Goal: Task Accomplishment & Management: Use online tool/utility

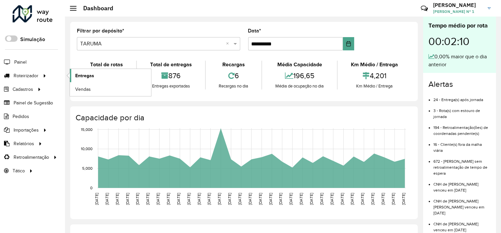
click at [105, 74] on link "Entregas" at bounding box center [110, 75] width 81 height 13
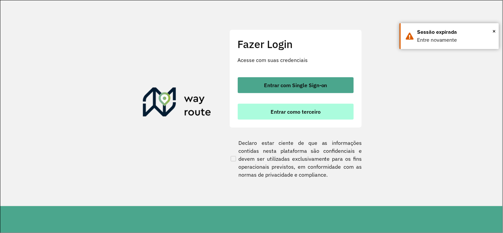
click at [268, 115] on button "Entrar como terceiro" at bounding box center [296, 112] width 116 height 16
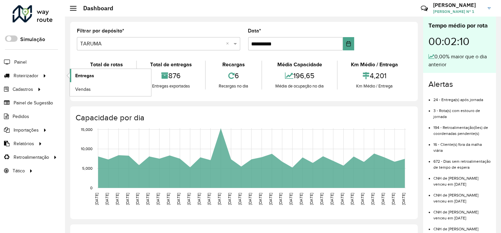
click at [98, 80] on link "Entregas" at bounding box center [110, 75] width 81 height 13
click at [85, 74] on span "Entregas" at bounding box center [84, 75] width 19 height 7
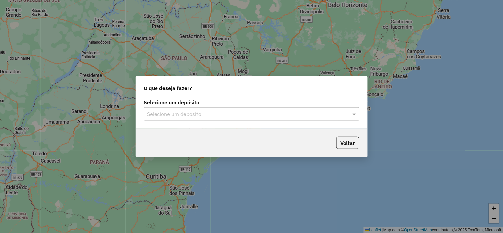
click at [229, 114] on input "text" at bounding box center [245, 114] width 196 height 8
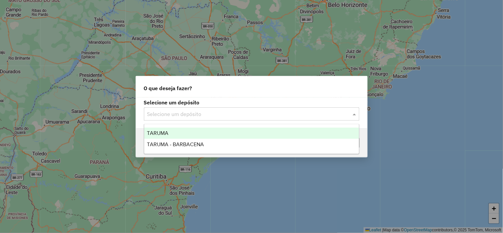
click at [178, 133] on div "TARUMA" at bounding box center [251, 133] width 215 height 11
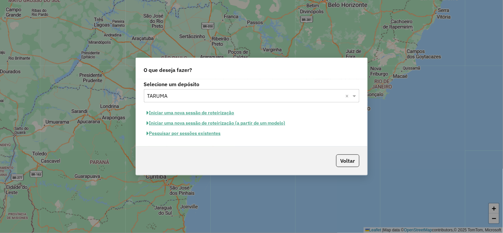
click at [200, 134] on button "Pesquisar por sessões existentes" at bounding box center [184, 133] width 80 height 10
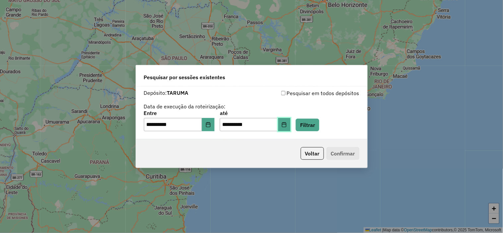
click at [287, 125] on icon "Choose Date" at bounding box center [283, 124] width 5 height 5
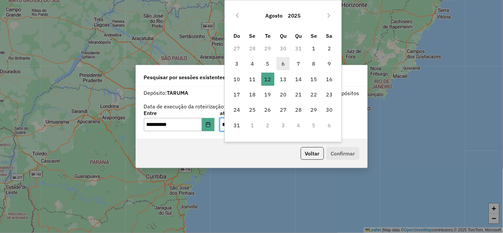
click at [285, 61] on span "6" at bounding box center [282, 63] width 13 height 13
type input "**********"
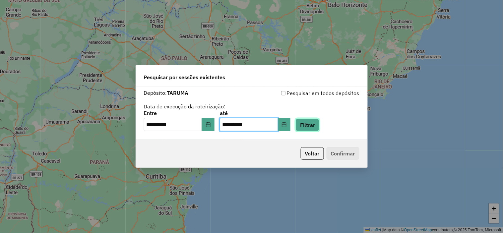
click at [319, 125] on button "Filtrar" at bounding box center [308, 125] width 24 height 13
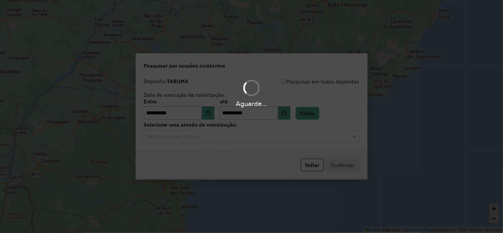
click at [266, 136] on input "text" at bounding box center [245, 137] width 196 height 8
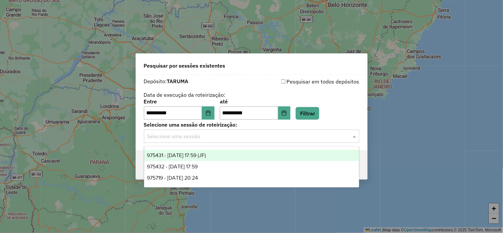
click at [265, 155] on div "975431 - 06/08/2025 17:59 (JF)" at bounding box center [251, 155] width 215 height 11
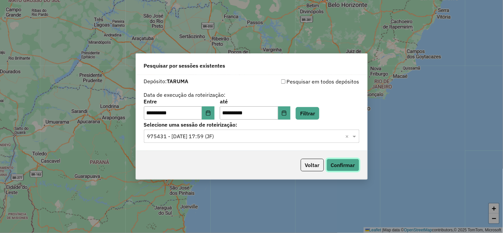
click at [334, 161] on button "Confirmar" at bounding box center [343, 165] width 33 height 13
click at [311, 165] on button "Voltar" at bounding box center [312, 165] width 23 height 13
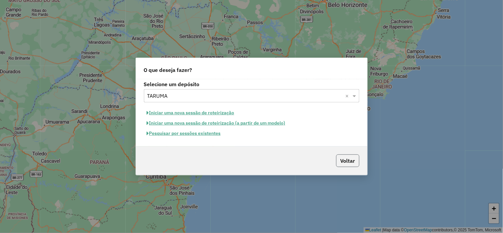
click at [343, 161] on button "Voltar" at bounding box center [347, 160] width 23 height 13
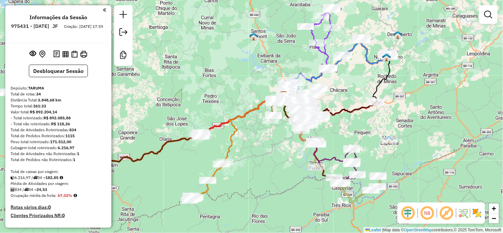
drag, startPoint x: 226, startPoint y: 157, endPoint x: 265, endPoint y: 126, distance: 49.7
click at [263, 131] on div "Janela de atendimento Grade de atendimento Capacidade Transportadoras Veículos …" at bounding box center [251, 116] width 503 height 233
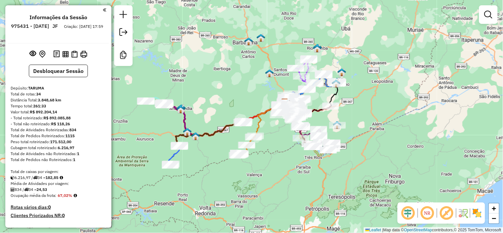
drag, startPoint x: 189, startPoint y: 167, endPoint x: 198, endPoint y: 160, distance: 11.4
click at [198, 160] on div "Janela de atendimento Grade de atendimento Capacidade Transportadoras Veículos …" at bounding box center [251, 116] width 503 height 233
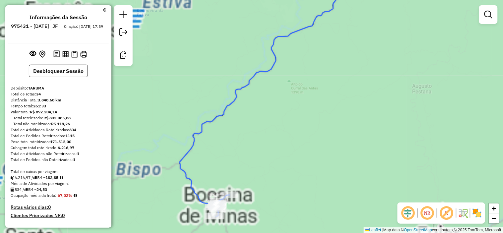
drag, startPoint x: 252, startPoint y: 203, endPoint x: 229, endPoint y: 123, distance: 83.1
click at [231, 136] on div "Janela de atendimento Grade de atendimento Capacidade Transportadoras Veículos …" at bounding box center [251, 116] width 503 height 233
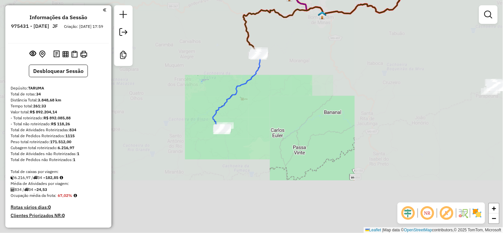
click at [247, 182] on div "Janela de atendimento Grade de atendimento Capacidade Transportadoras Veículos …" at bounding box center [251, 116] width 503 height 233
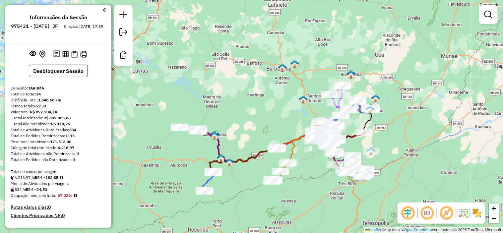
drag, startPoint x: 281, startPoint y: 166, endPoint x: 246, endPoint y: 176, distance: 36.7
click at [248, 176] on div "Janela de atendimento Grade de atendimento Capacidade Transportadoras Veículos …" at bounding box center [251, 116] width 503 height 233
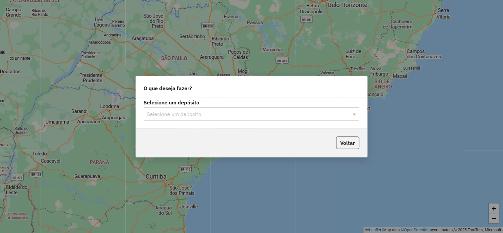
click at [240, 117] on input "text" at bounding box center [245, 114] width 196 height 8
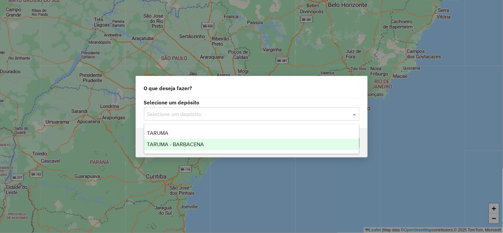
click at [210, 140] on div "TARUMA - BARBACENA" at bounding box center [251, 144] width 215 height 11
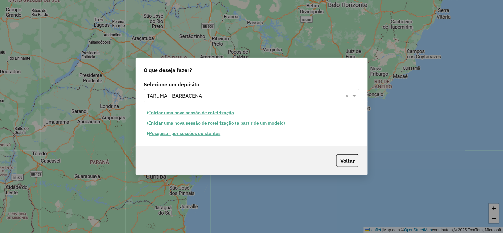
click at [208, 135] on button "Pesquisar por sessões existentes" at bounding box center [184, 133] width 80 height 10
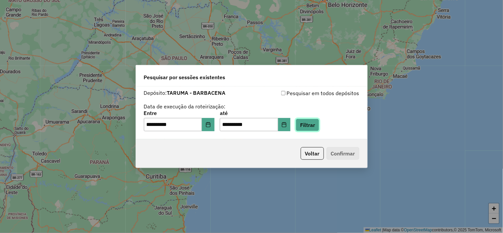
click at [319, 127] on button "Filtrar" at bounding box center [308, 125] width 24 height 13
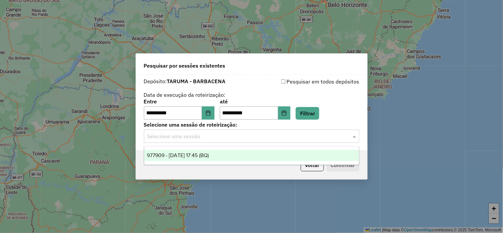
click at [251, 136] on input "text" at bounding box center [245, 137] width 196 height 8
drag, startPoint x: 249, startPoint y: 155, endPoint x: 257, endPoint y: 131, distance: 25.3
click at [256, 132] on body "**********" at bounding box center [251, 116] width 503 height 233
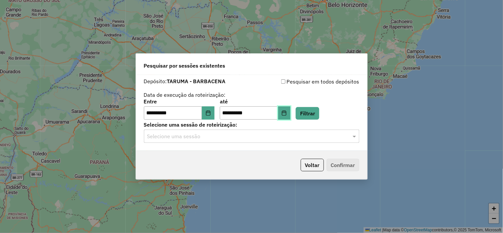
click at [287, 115] on icon "Choose Date" at bounding box center [283, 112] width 5 height 5
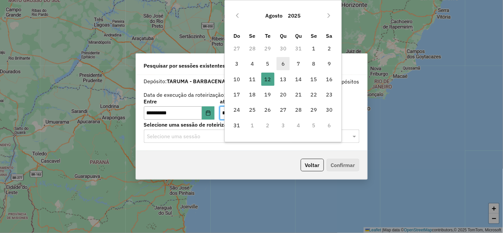
click at [284, 64] on span "6" at bounding box center [282, 63] width 13 height 13
type input "**********"
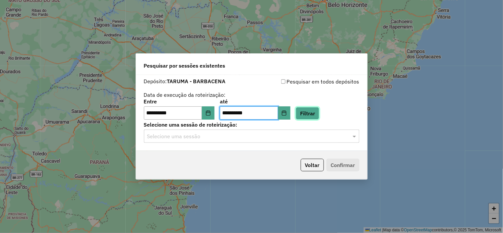
click at [319, 113] on button "Filtrar" at bounding box center [308, 113] width 24 height 13
click at [268, 138] on input "text" at bounding box center [245, 137] width 196 height 8
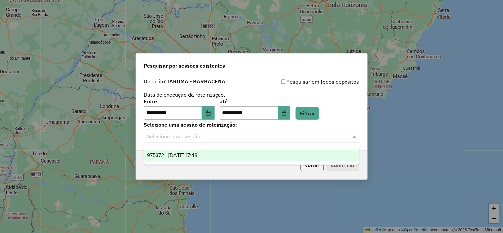
click at [248, 157] on div "975372 - 06/08/2025 17:48" at bounding box center [251, 155] width 215 height 11
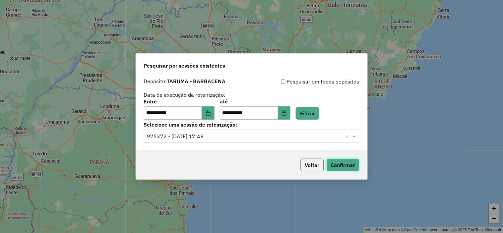
click at [336, 170] on button "Confirmar" at bounding box center [343, 165] width 33 height 13
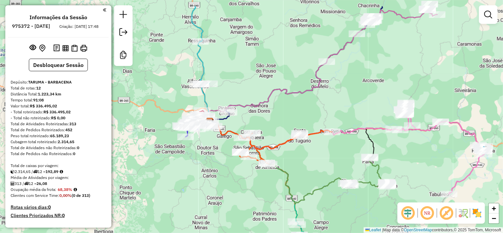
drag, startPoint x: 345, startPoint y: 107, endPoint x: 327, endPoint y: 147, distance: 43.3
click at [327, 135] on div at bounding box center [332, 132] width 17 height 7
